Goal: Task Accomplishment & Management: Manage account settings

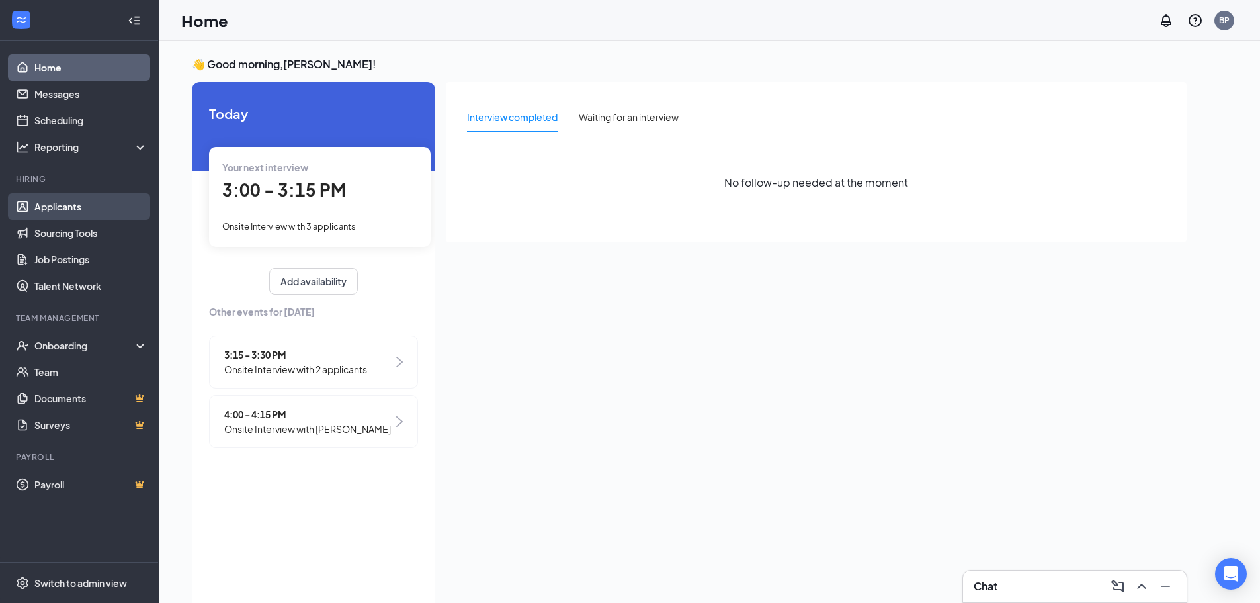
click at [75, 208] on link "Applicants" at bounding box center [90, 206] width 113 height 26
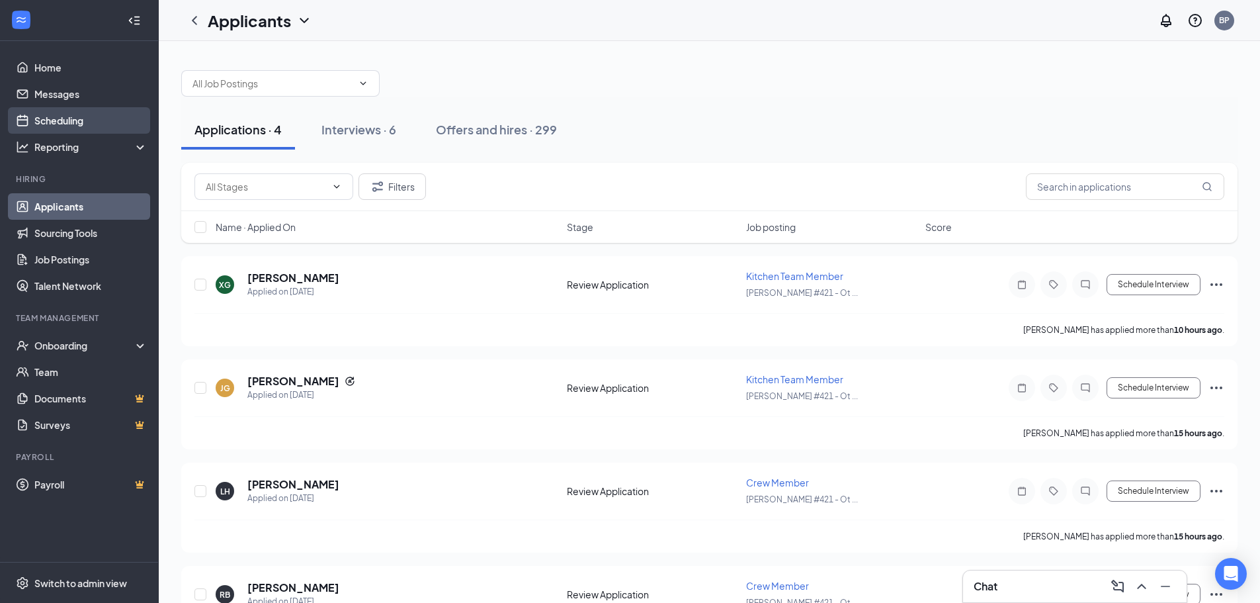
click at [62, 116] on link "Scheduling" at bounding box center [90, 120] width 113 height 26
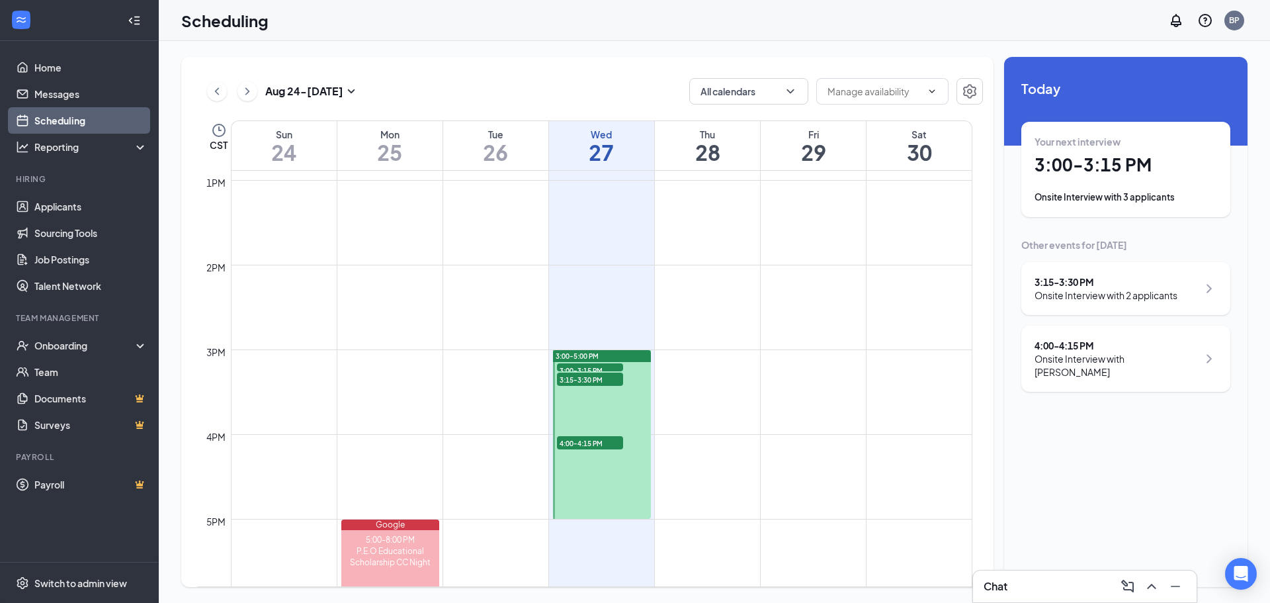
scroll to position [1179, 0]
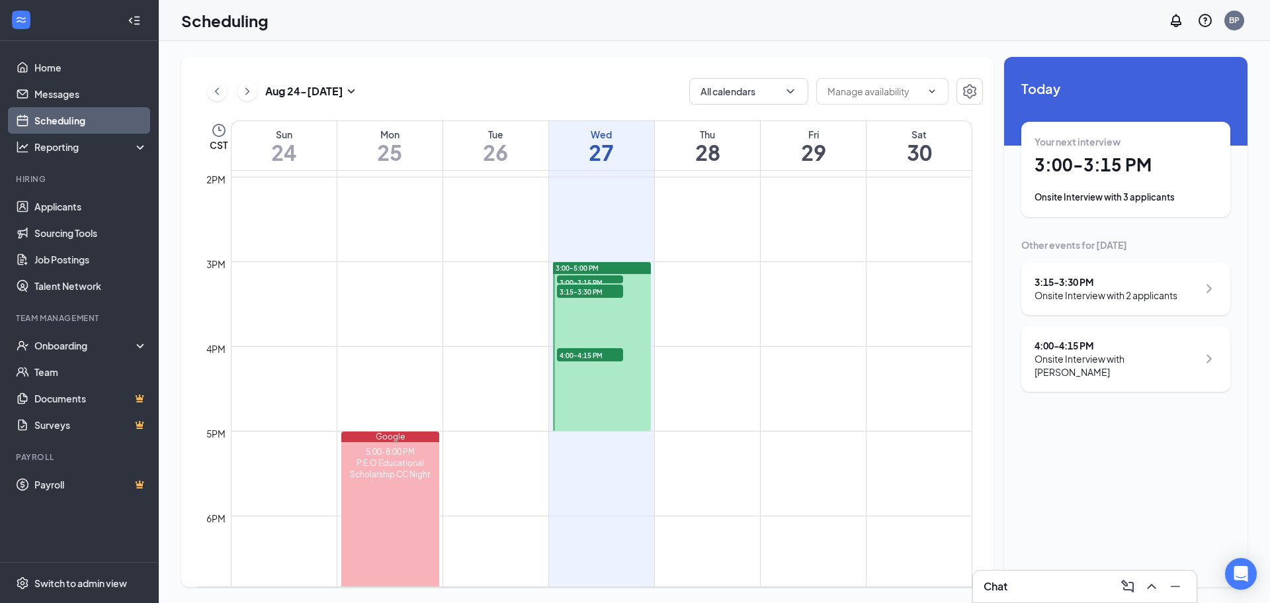
click at [584, 278] on span "3:00-3:15 PM" at bounding box center [590, 281] width 66 height 13
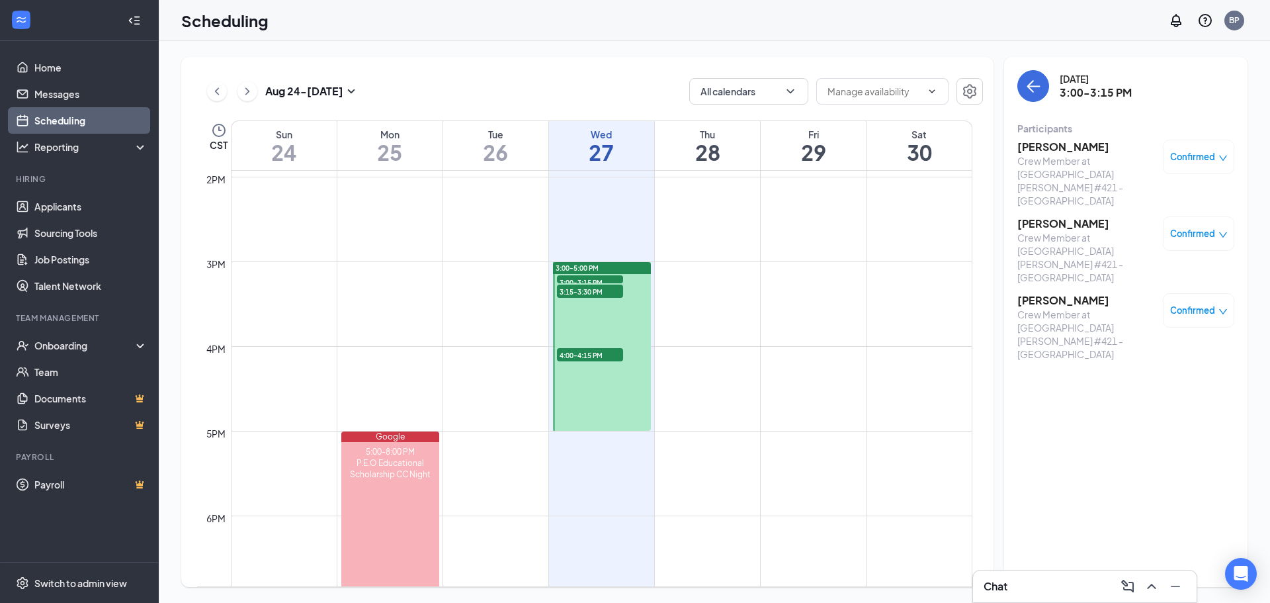
click at [584, 290] on span "3:15-3:30 PM" at bounding box center [590, 290] width 66 height 13
click at [580, 278] on span "3:00-3:15 PM" at bounding box center [590, 281] width 66 height 13
click at [580, 290] on span "3:15-3:30 PM" at bounding box center [590, 290] width 66 height 13
click at [584, 353] on span "4:00-4:15 PM" at bounding box center [590, 354] width 66 height 13
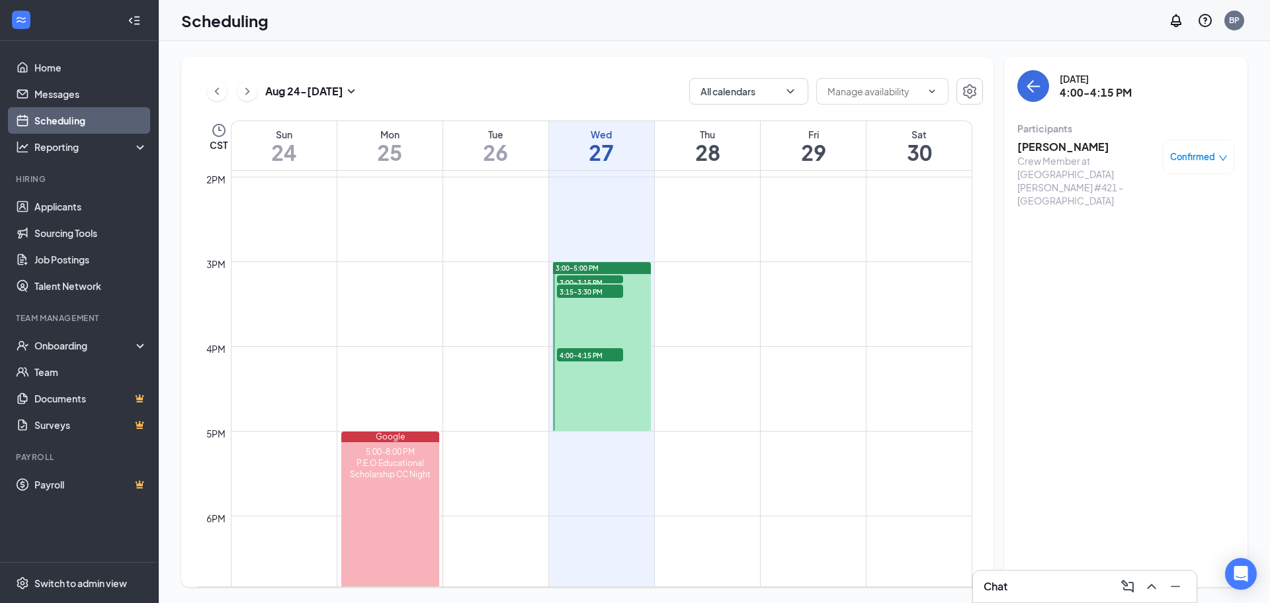
click at [604, 276] on span "3:00-3:15 PM" at bounding box center [590, 281] width 66 height 13
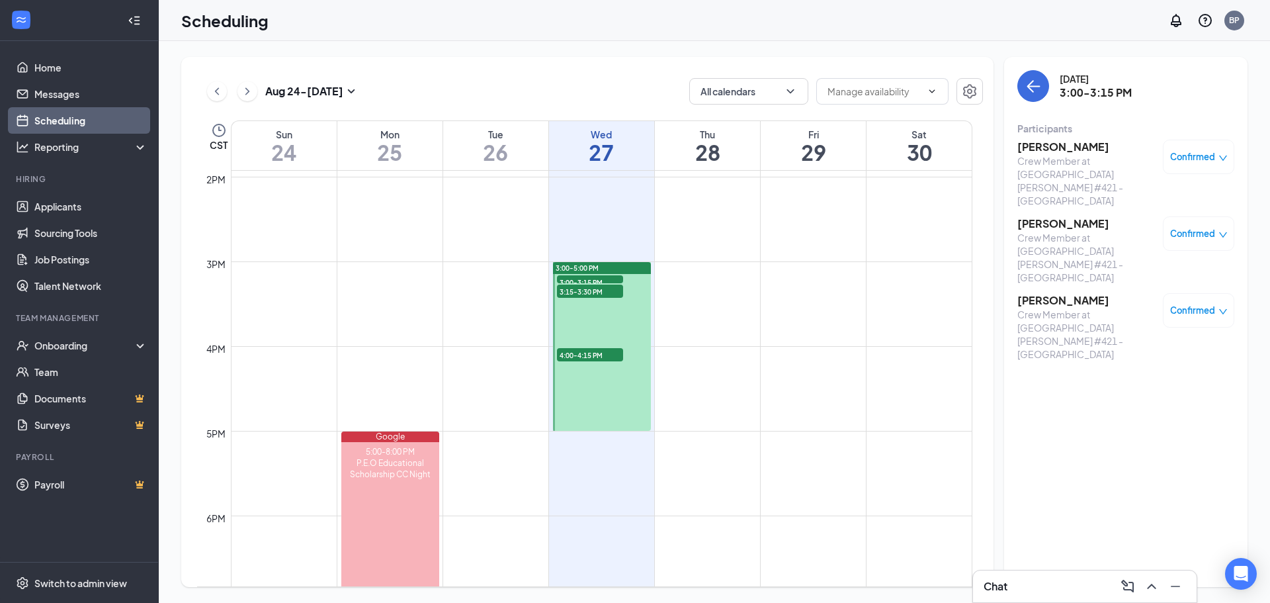
click at [1028, 149] on h3 "[PERSON_NAME]" at bounding box center [1086, 147] width 139 height 15
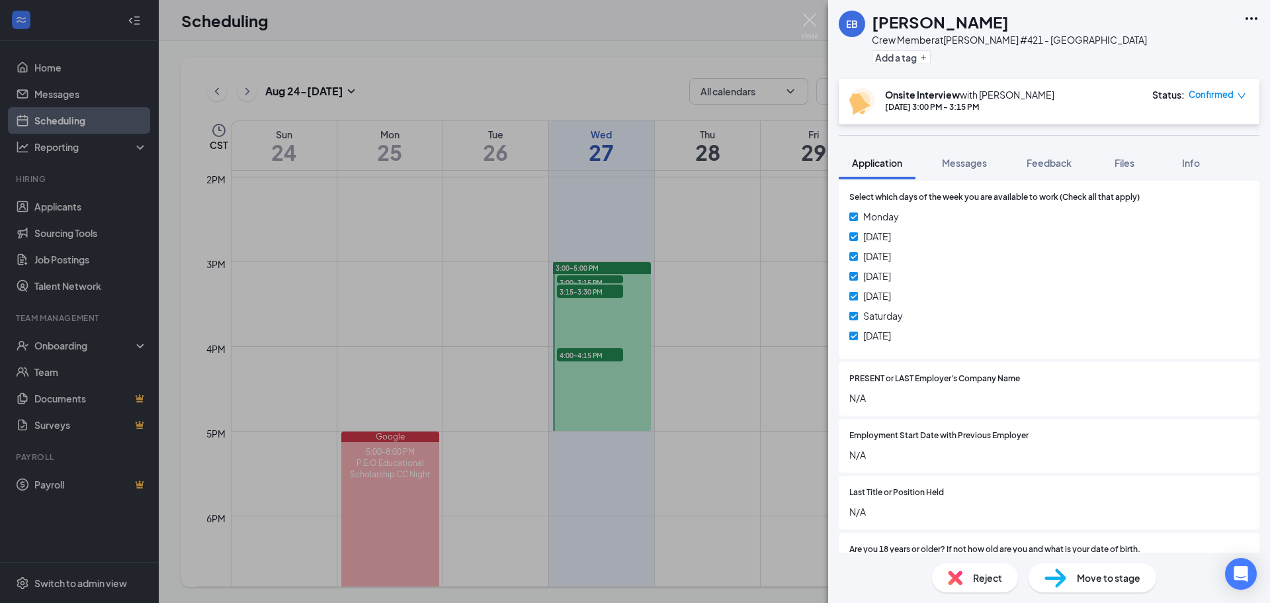
scroll to position [654, 0]
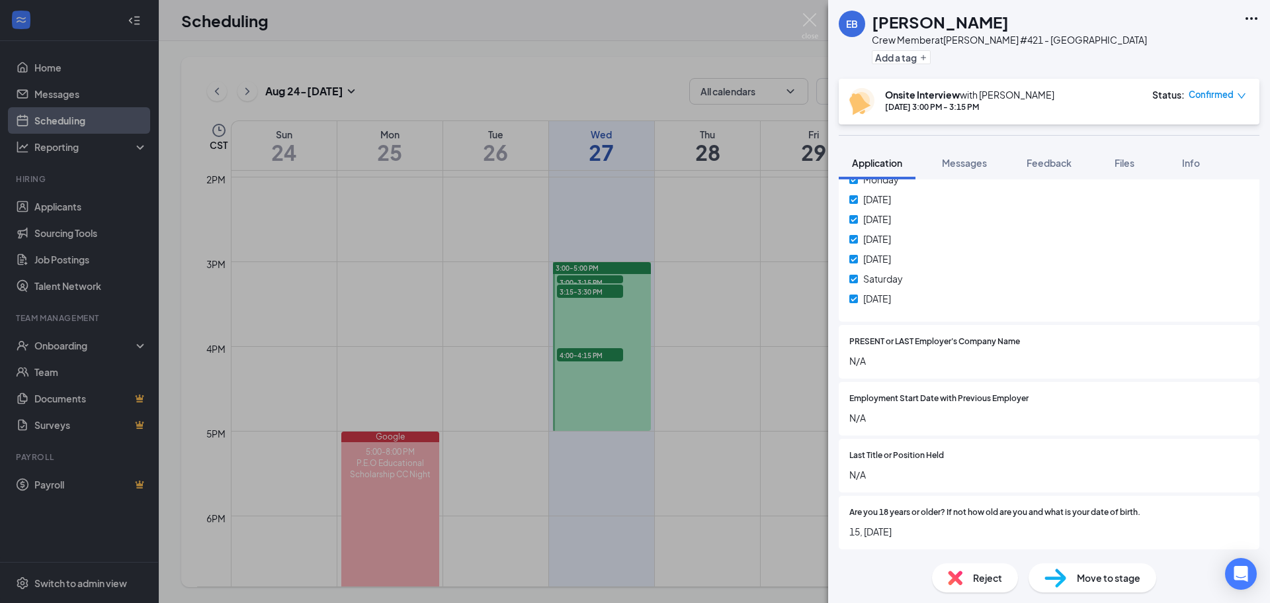
click at [576, 280] on div "EB [PERSON_NAME] Crew Member at [PERSON_NAME] #421 - [GEOGRAPHIC_DATA] Add a ta…" at bounding box center [635, 301] width 1270 height 603
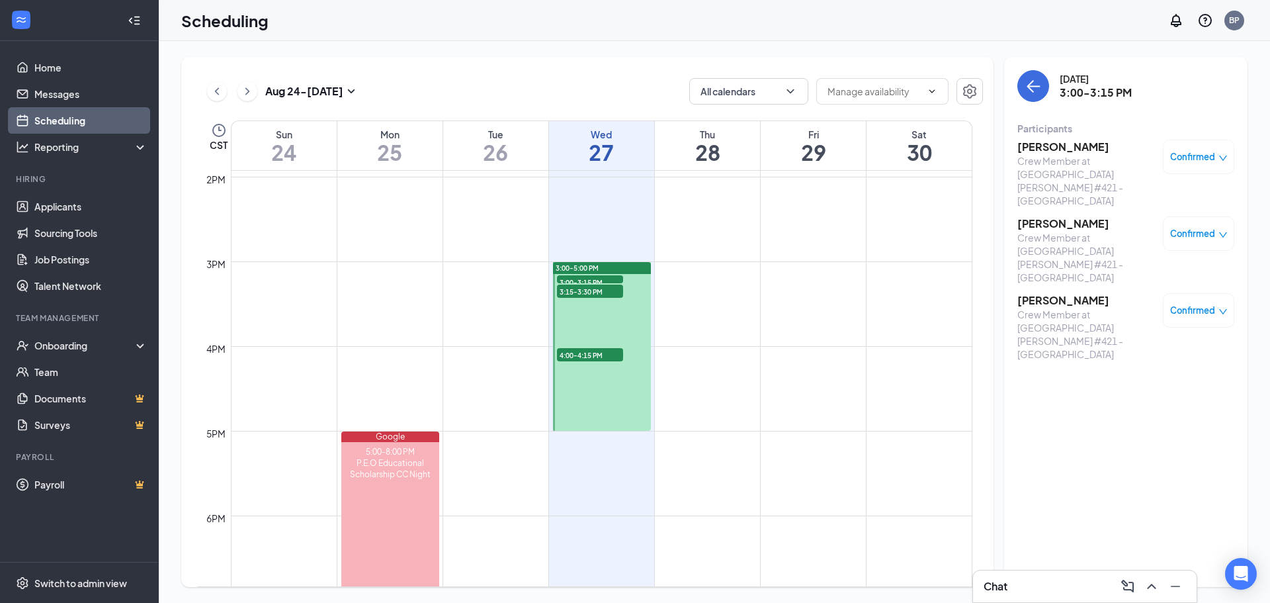
click at [1077, 216] on h3 "[PERSON_NAME]" at bounding box center [1086, 223] width 139 height 15
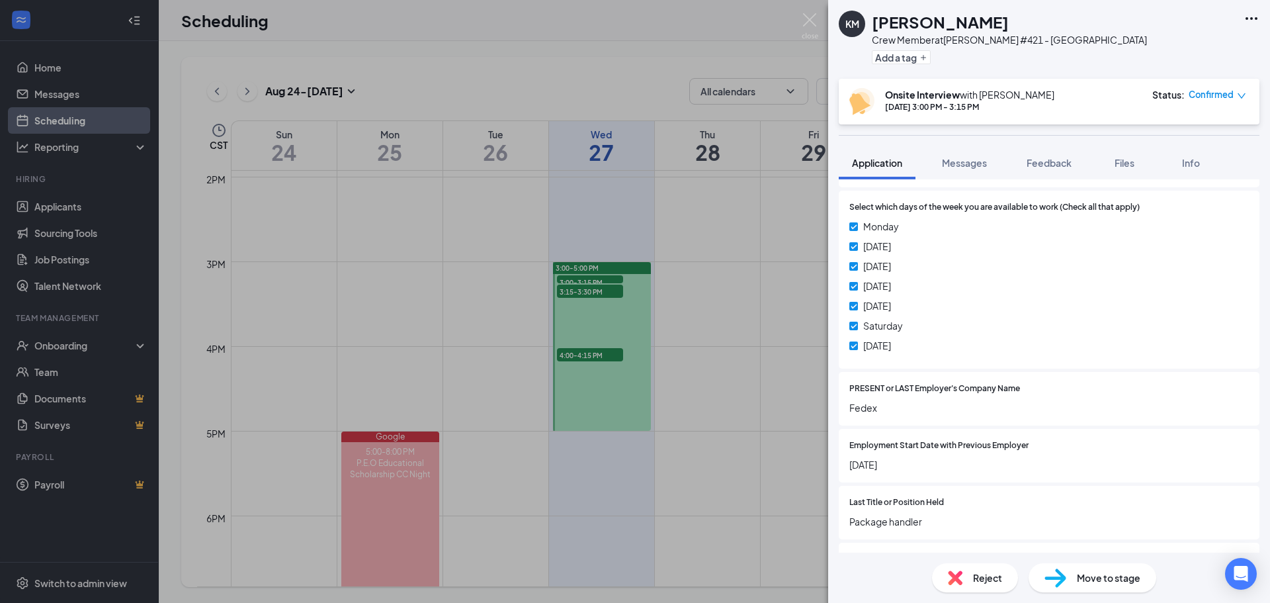
scroll to position [691, 0]
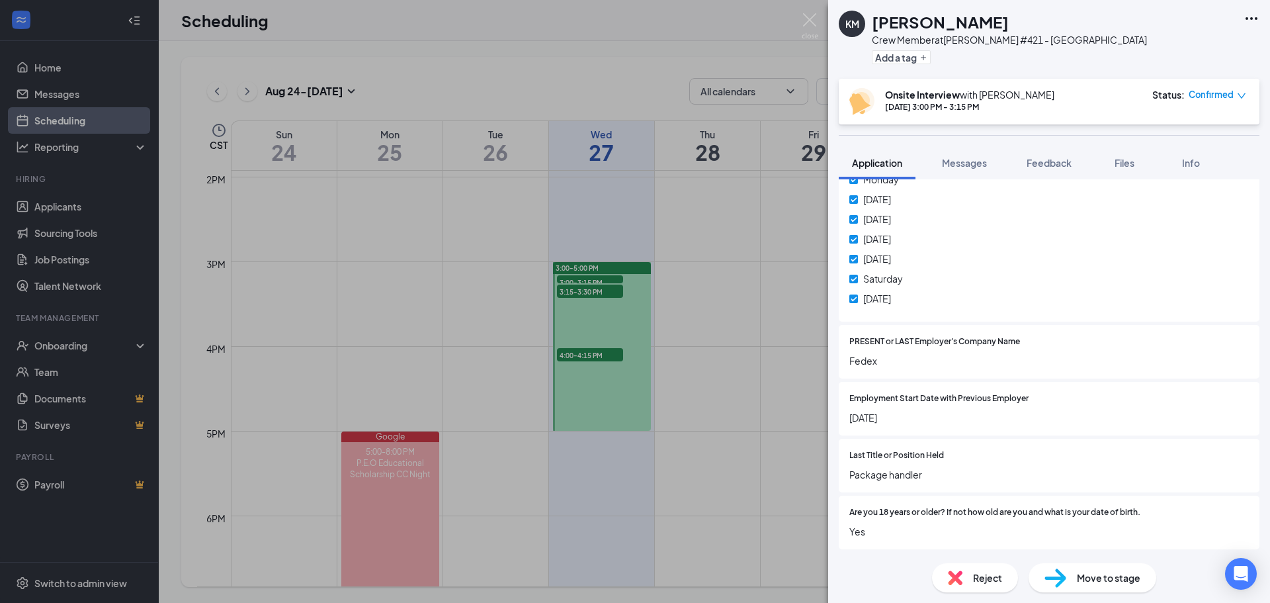
click at [578, 290] on div "KM [PERSON_NAME] Crew Member at [PERSON_NAME] #421 - [GEOGRAPHIC_DATA] Add a ta…" at bounding box center [635, 301] width 1270 height 603
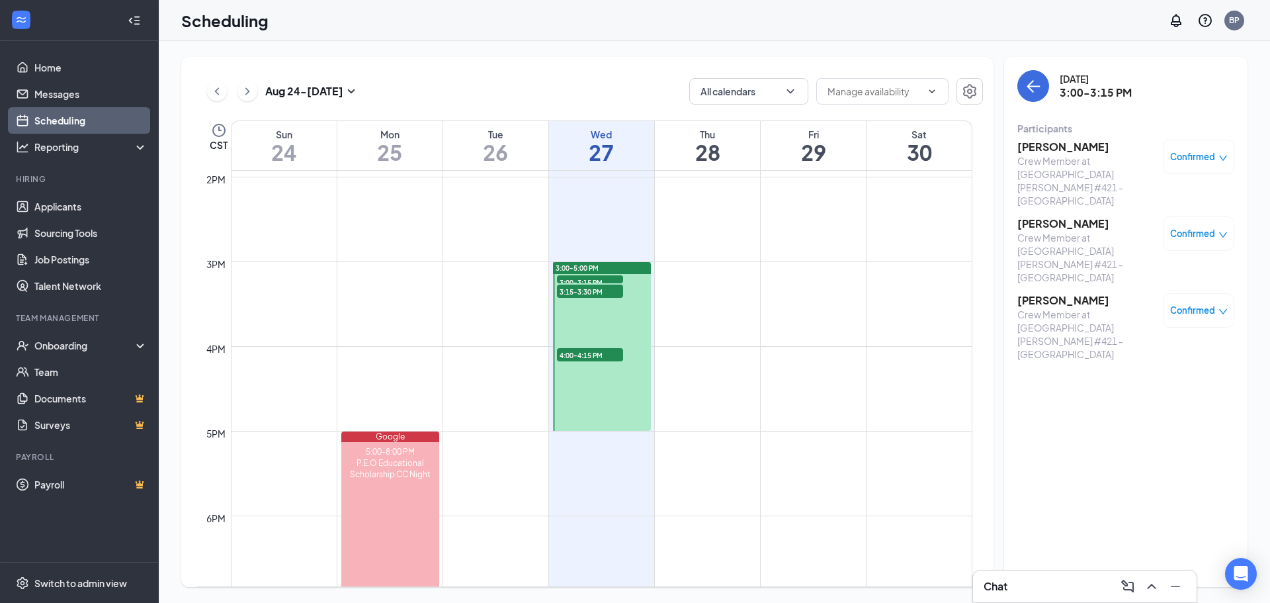
click at [1065, 293] on h3 "[PERSON_NAME]" at bounding box center [1086, 300] width 139 height 15
